Goal: Ask a question

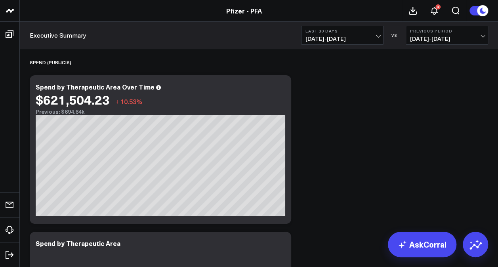
click at [376, 36] on span "[DATE] - [DATE]" at bounding box center [342, 39] width 74 height 6
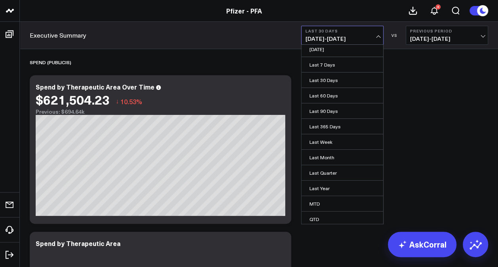
scroll to position [5, 0]
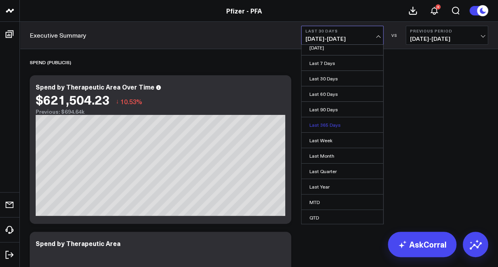
click at [350, 125] on link "Last 365 Days" at bounding box center [342, 124] width 82 height 15
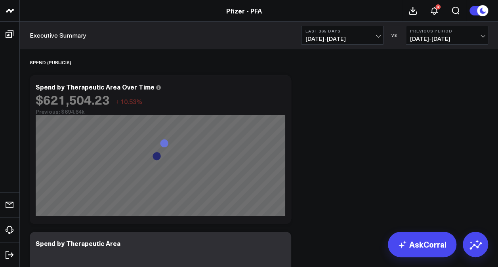
click at [484, 38] on button "Previous Period [DATE] - [DATE]" at bounding box center [446, 35] width 82 height 19
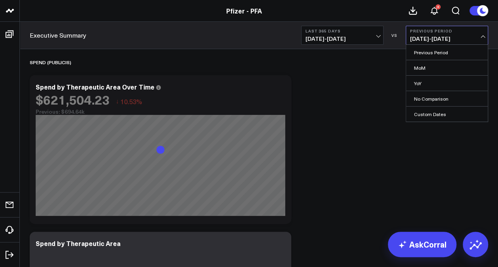
click at [441, 101] on link "No Comparison" at bounding box center [447, 98] width 82 height 15
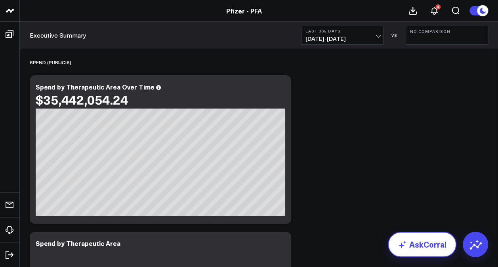
click at [427, 245] on link "AskCorral" at bounding box center [422, 244] width 68 height 25
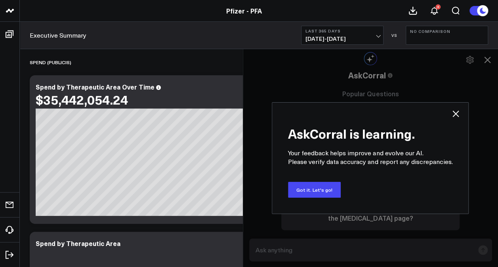
click at [458, 116] on icon at bounding box center [455, 113] width 6 height 6
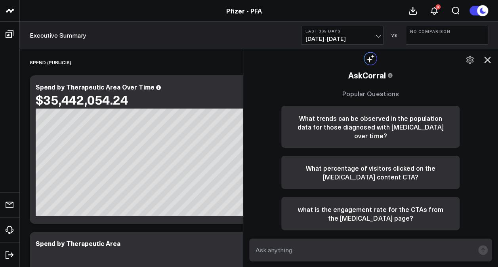
click at [305, 253] on textarea at bounding box center [363, 250] width 221 height 14
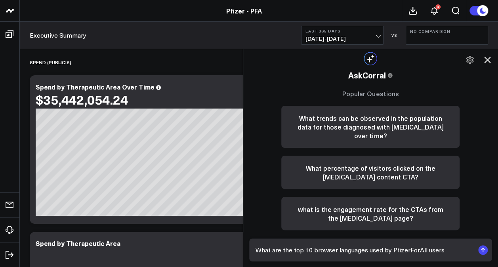
type textarea "What are the top 10 browser languages used by PfizerForAll users?"
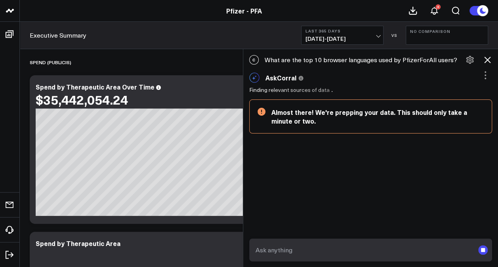
click at [399, 158] on div "C What are the top 10 browser languages used by PfizerForAll users? AskCorral T…" at bounding box center [370, 112] width 255 height 123
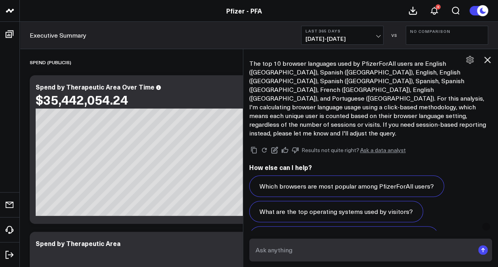
scroll to position [616, 0]
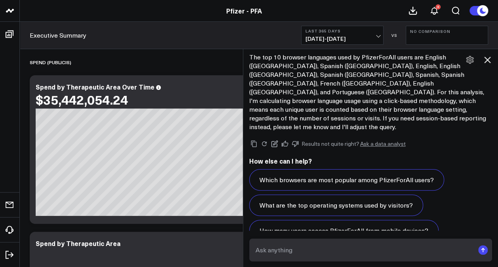
click at [407, 245] on textarea at bounding box center [363, 250] width 221 height 14
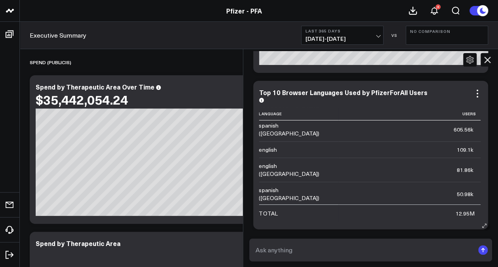
scroll to position [77, 0]
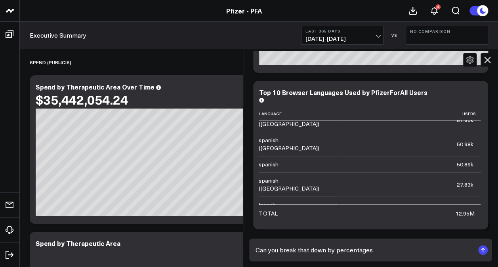
type textarea "Can you break that down by percentages?"
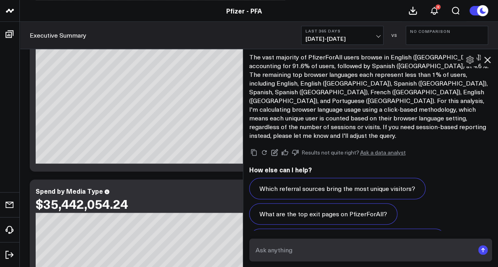
scroll to position [289, 0]
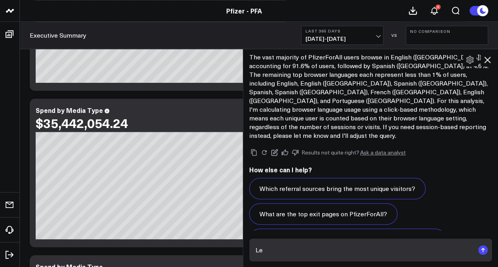
type textarea "L"
type textarea "Please adjust to a session-based approach"
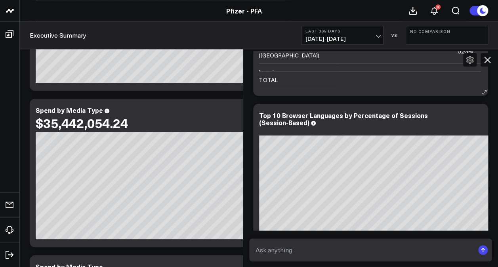
scroll to position [2276, 0]
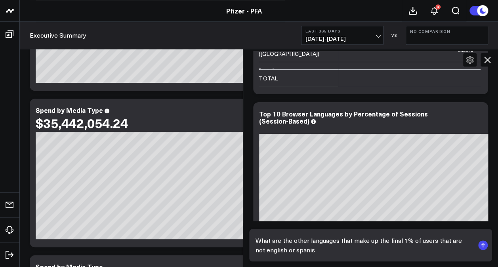
type textarea "What are the other languages that make up the final 1% of users that are not en…"
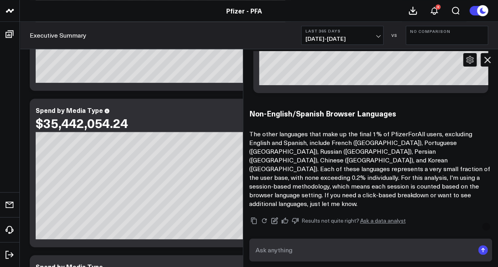
scroll to position [3314, 0]
